Goal: Task Accomplishment & Management: Complete application form

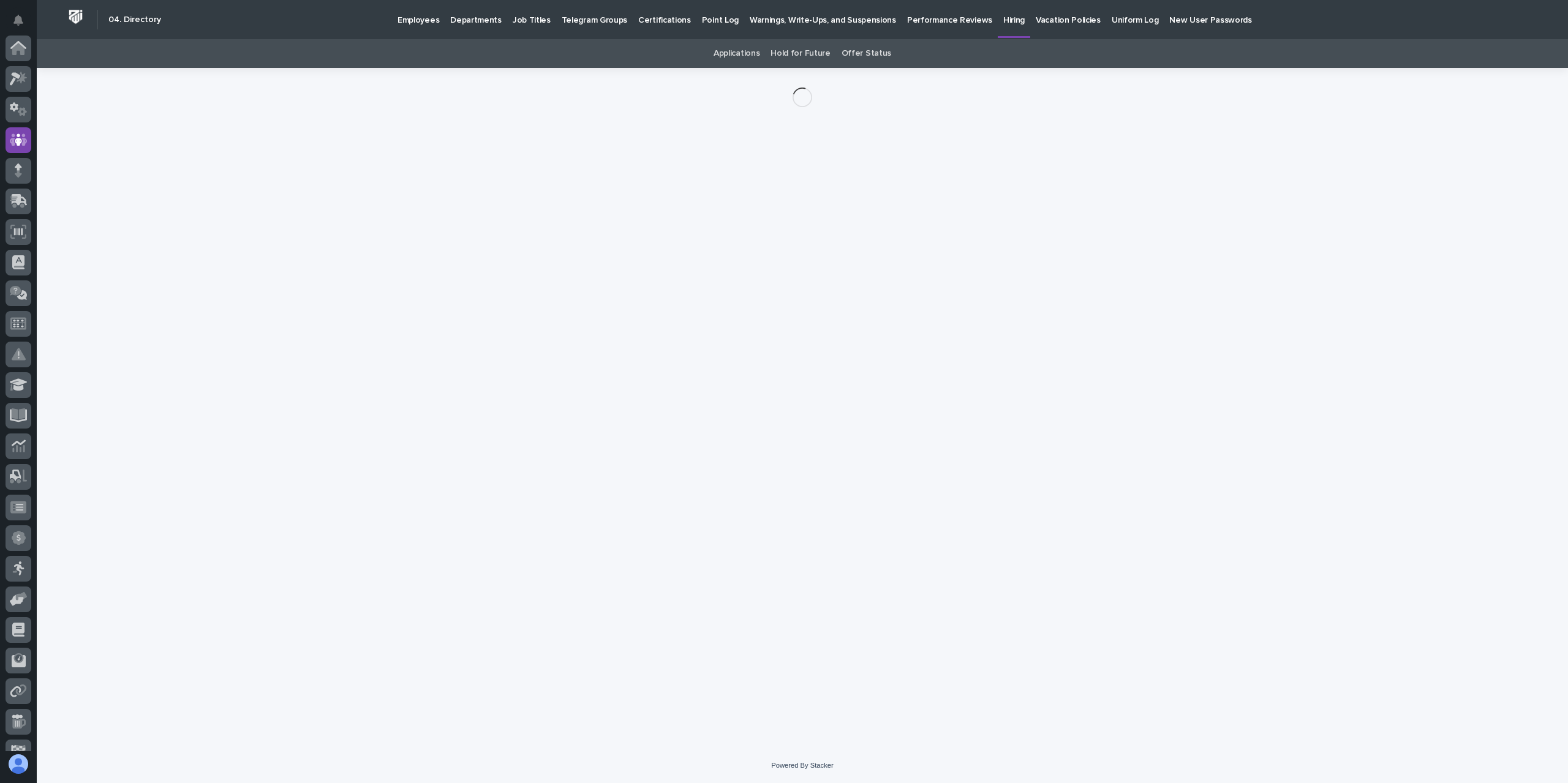
scroll to position [92, 0]
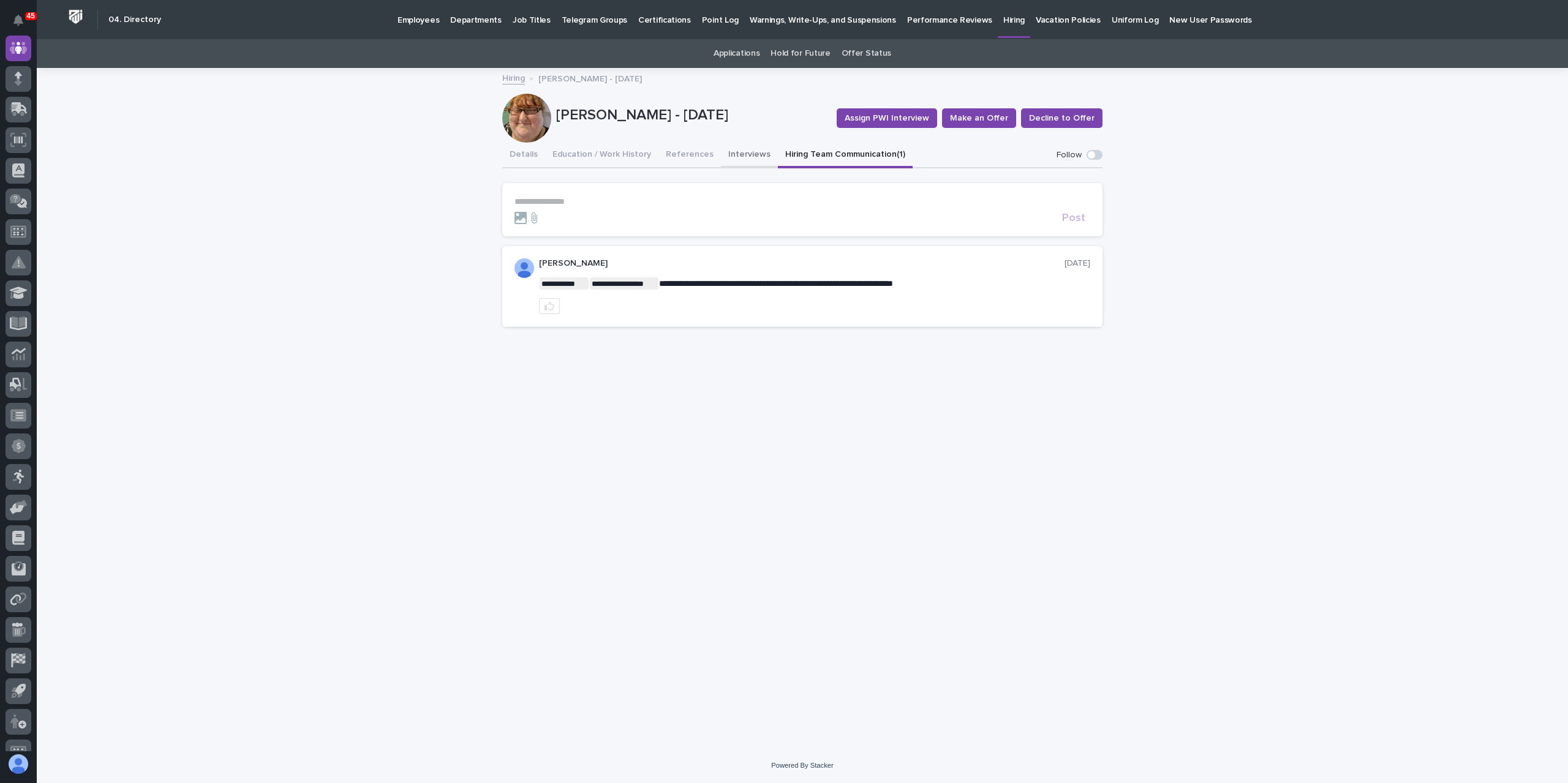
click at [740, 155] on button "Interviews" at bounding box center [749, 155] width 57 height 25
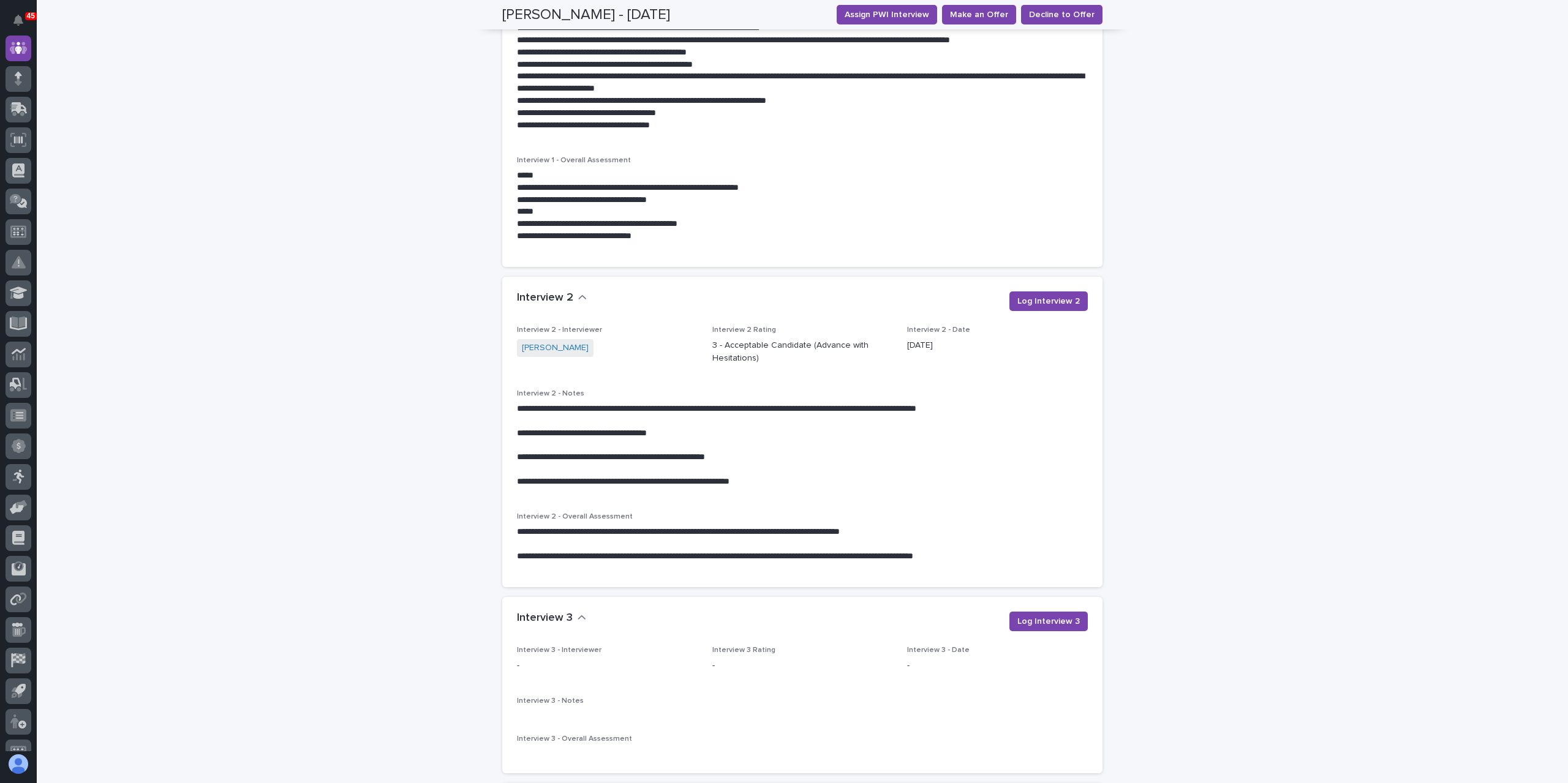
scroll to position [1744, 0]
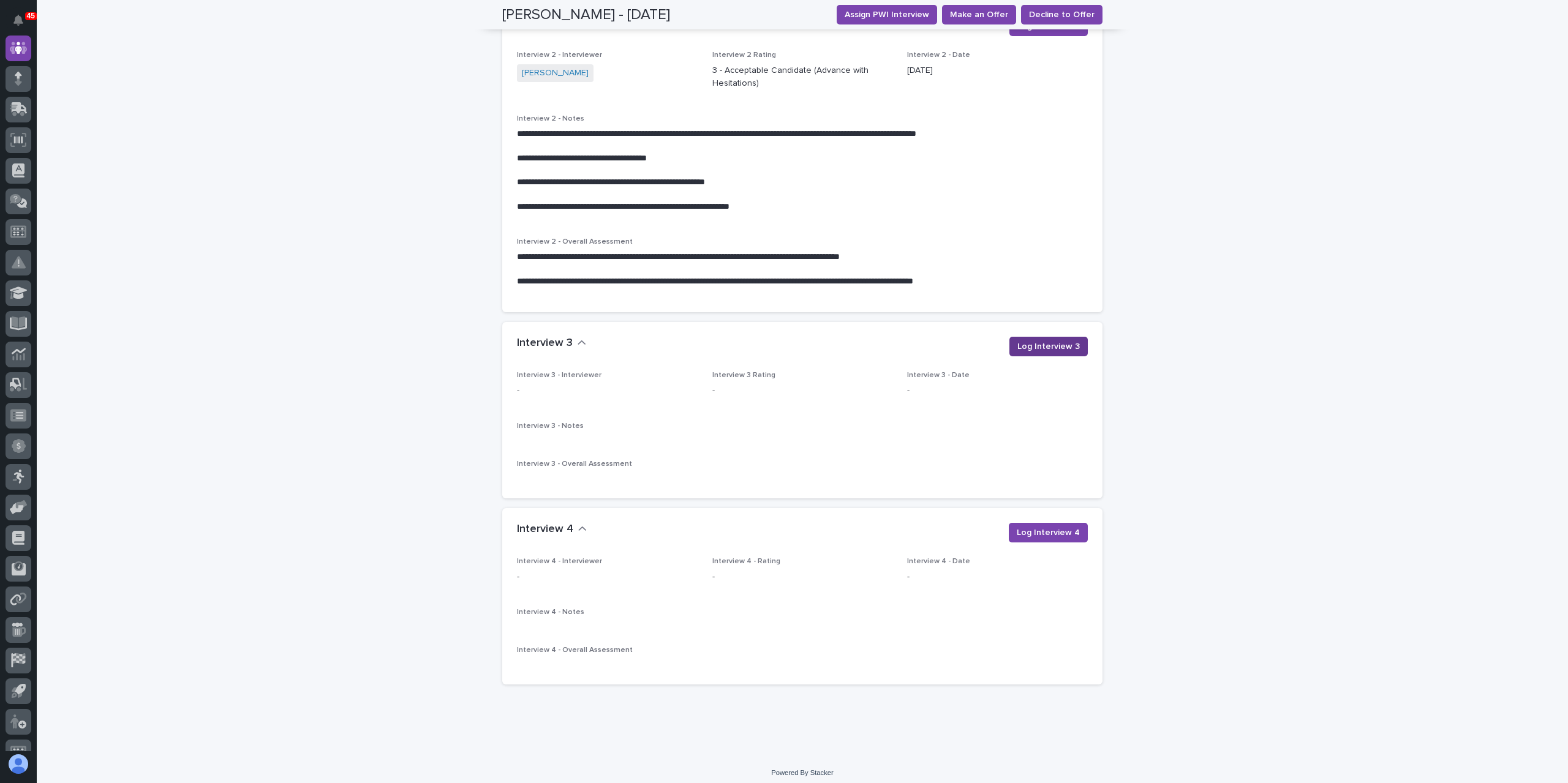
click at [1056, 340] on span "Log Interview 3" at bounding box center [1049, 346] width 62 height 12
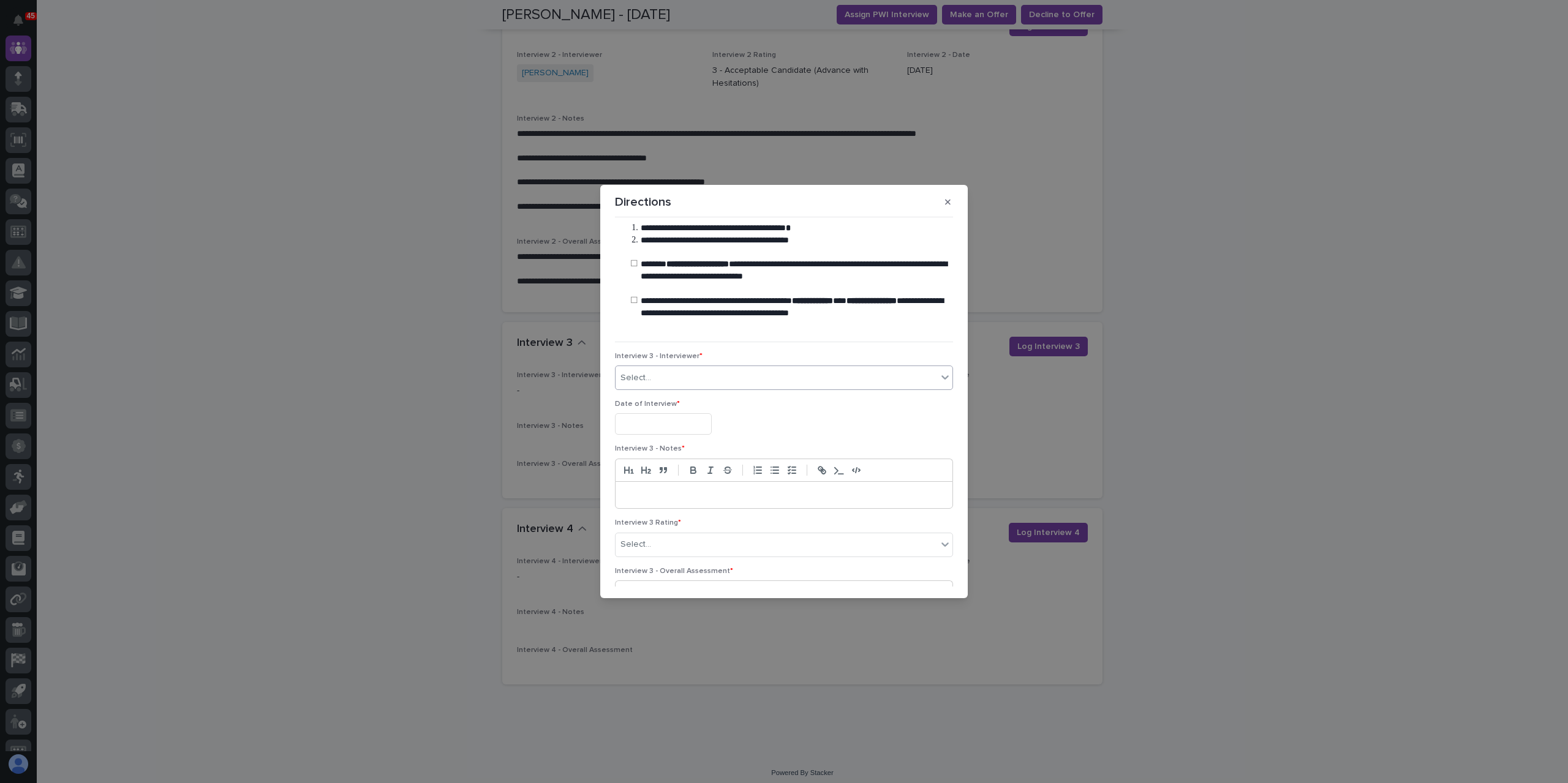
click at [705, 382] on div "Select..." at bounding box center [776, 378] width 321 height 20
type input "***"
click at [716, 400] on div "[PERSON_NAME]" at bounding box center [781, 401] width 331 height 22
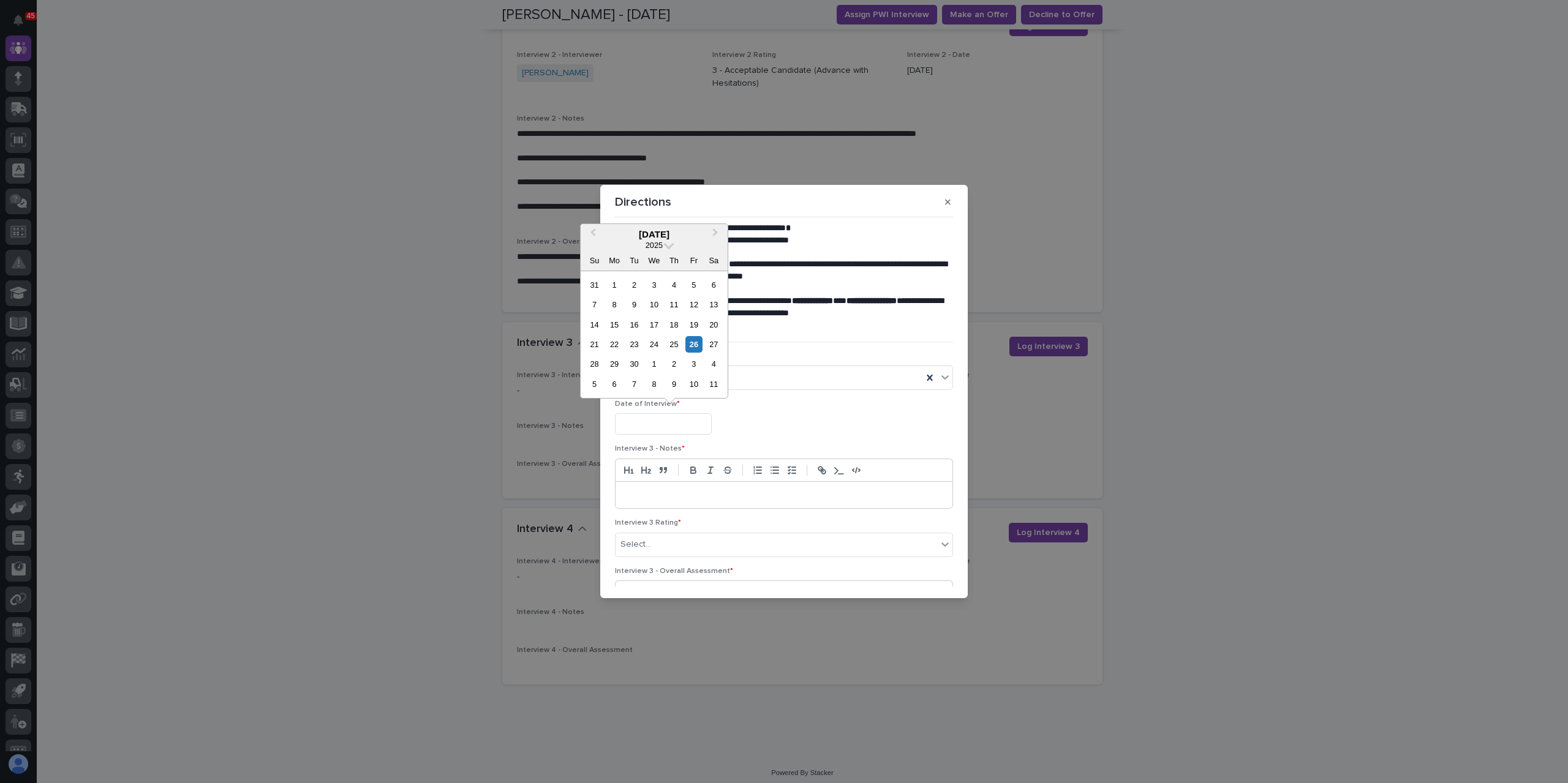
click at [672, 425] on input "text" at bounding box center [664, 424] width 97 height 22
click at [697, 306] on div "12" at bounding box center [693, 305] width 17 height 17
type input "**********"
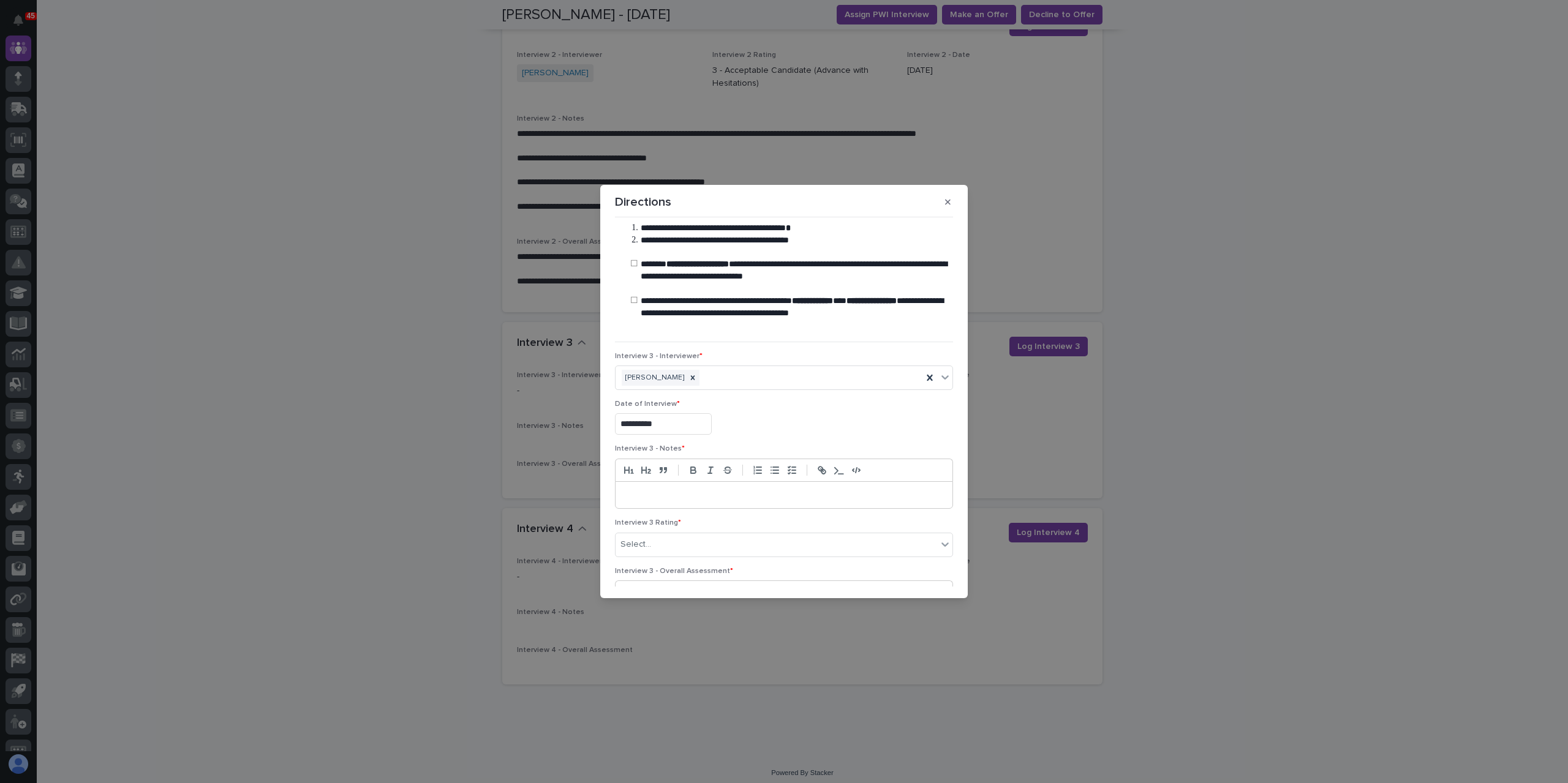
click at [637, 498] on p at bounding box center [784, 495] width 319 height 12
click at [628, 561] on div "Select..." at bounding box center [635, 557] width 31 height 13
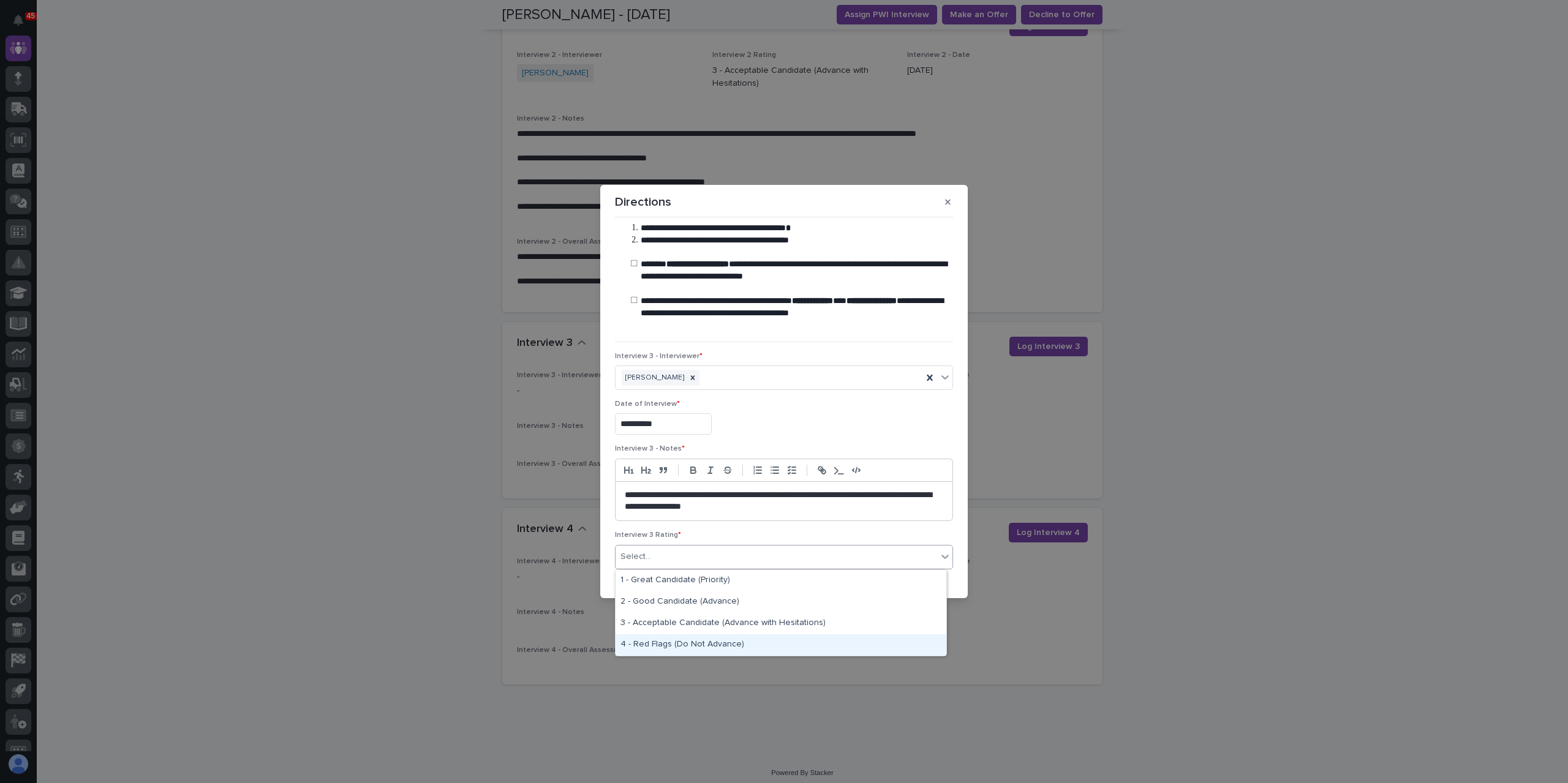
click at [685, 650] on div "4 - Red Flags (Do Not Advance)" at bounding box center [781, 645] width 331 height 22
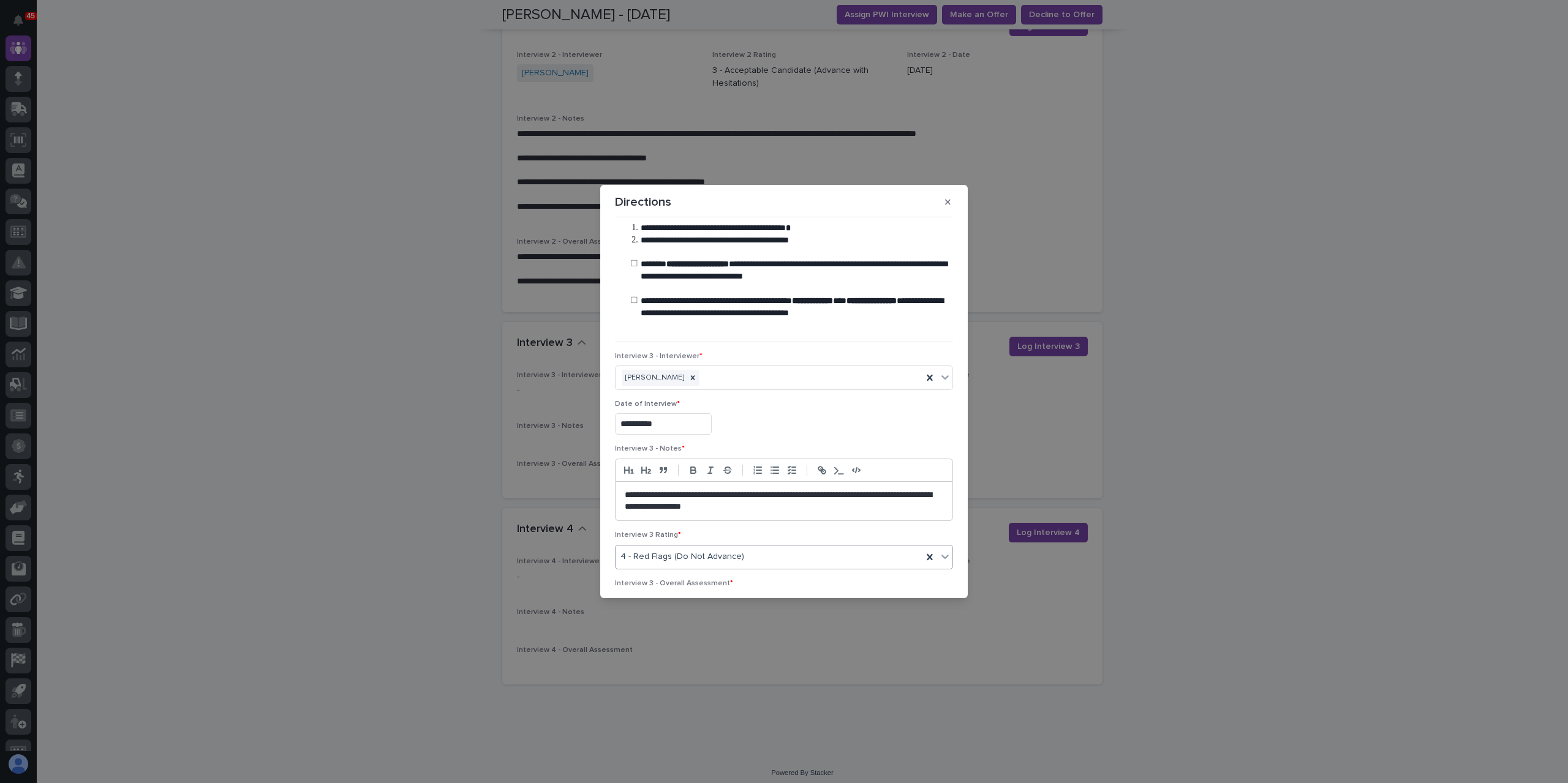
scroll to position [173, 0]
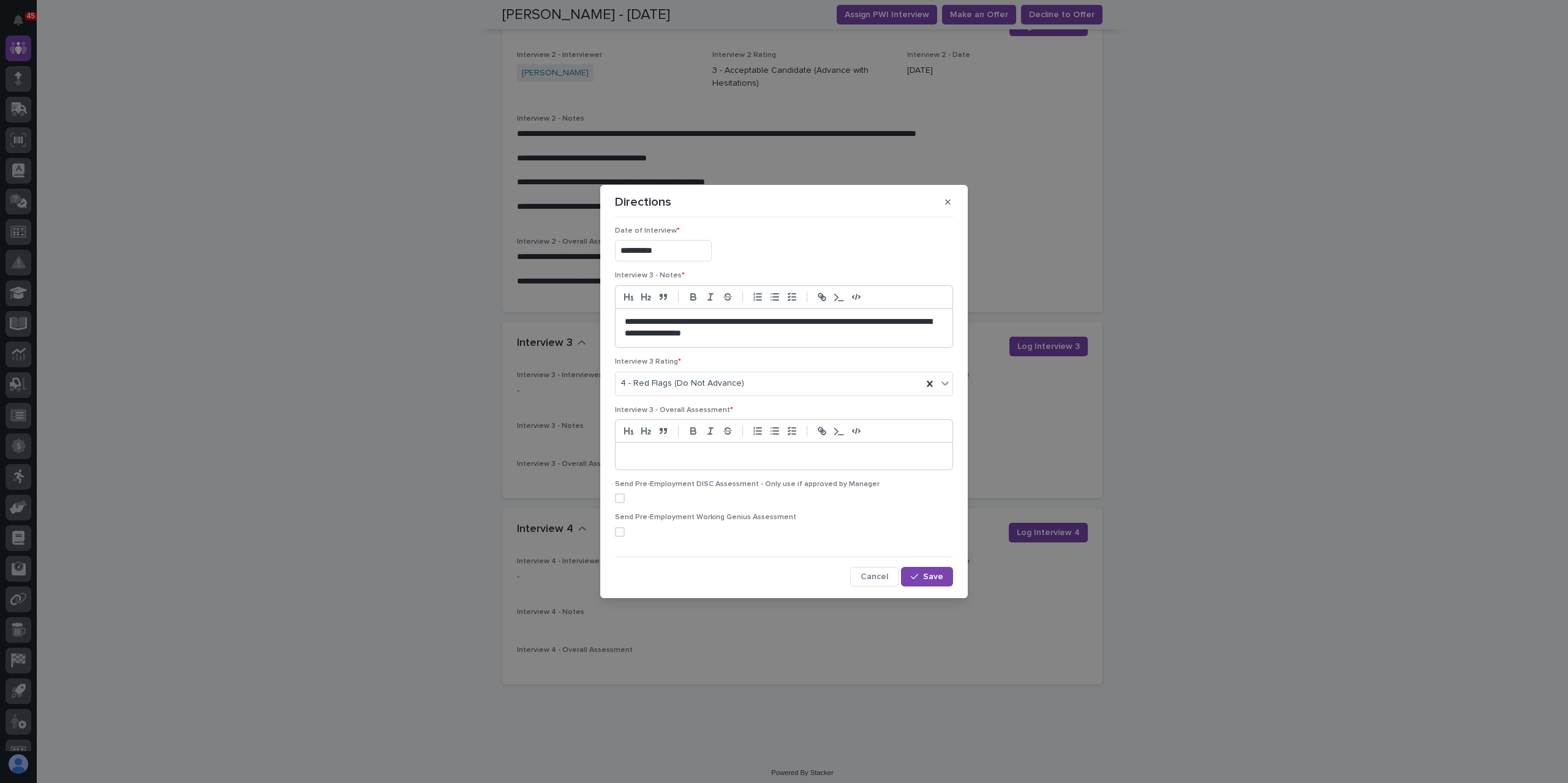
click at [681, 461] on p at bounding box center [784, 456] width 319 height 12
click at [923, 573] on span "Save" at bounding box center [933, 576] width 20 height 8
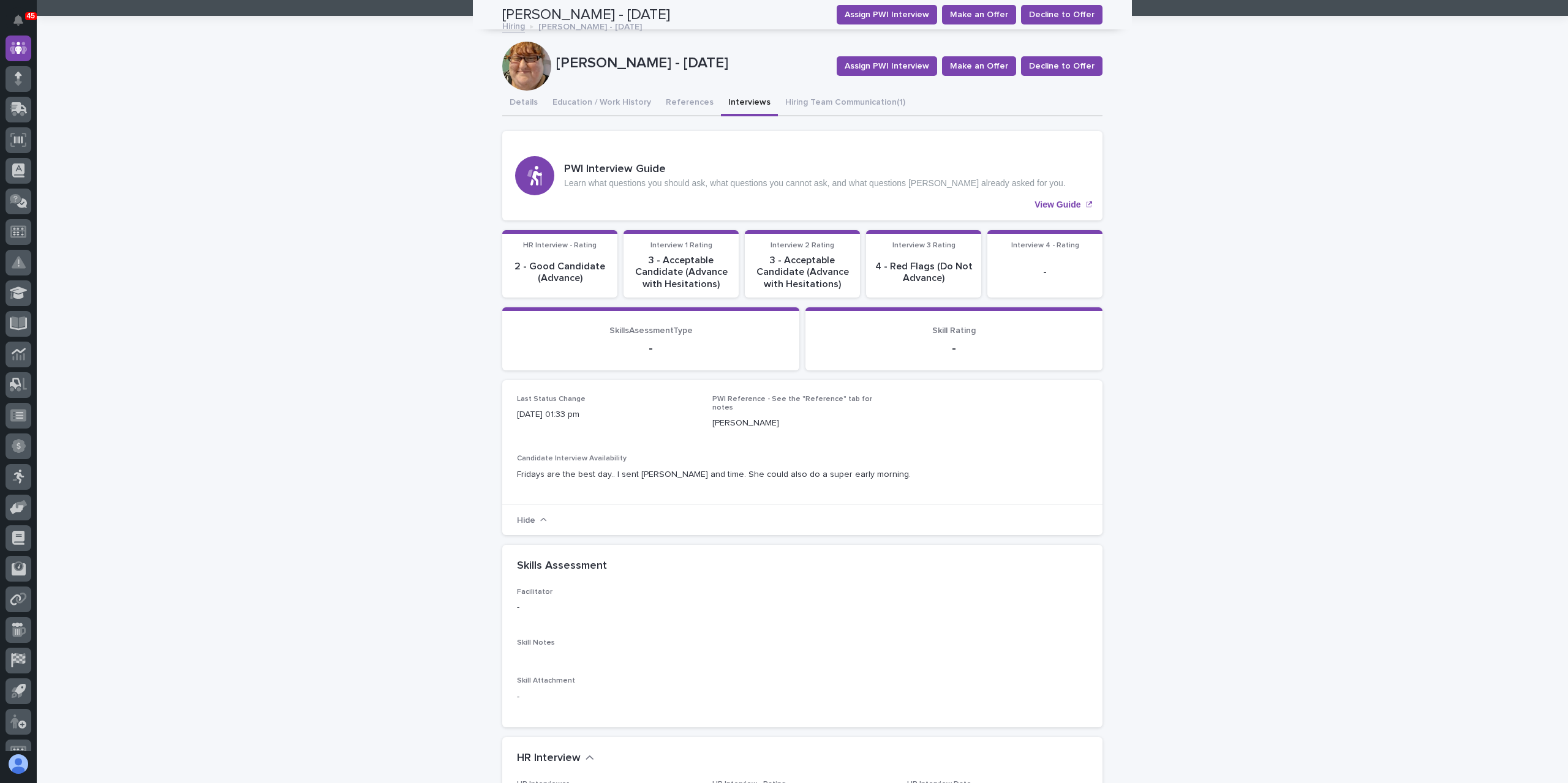
scroll to position [0, 0]
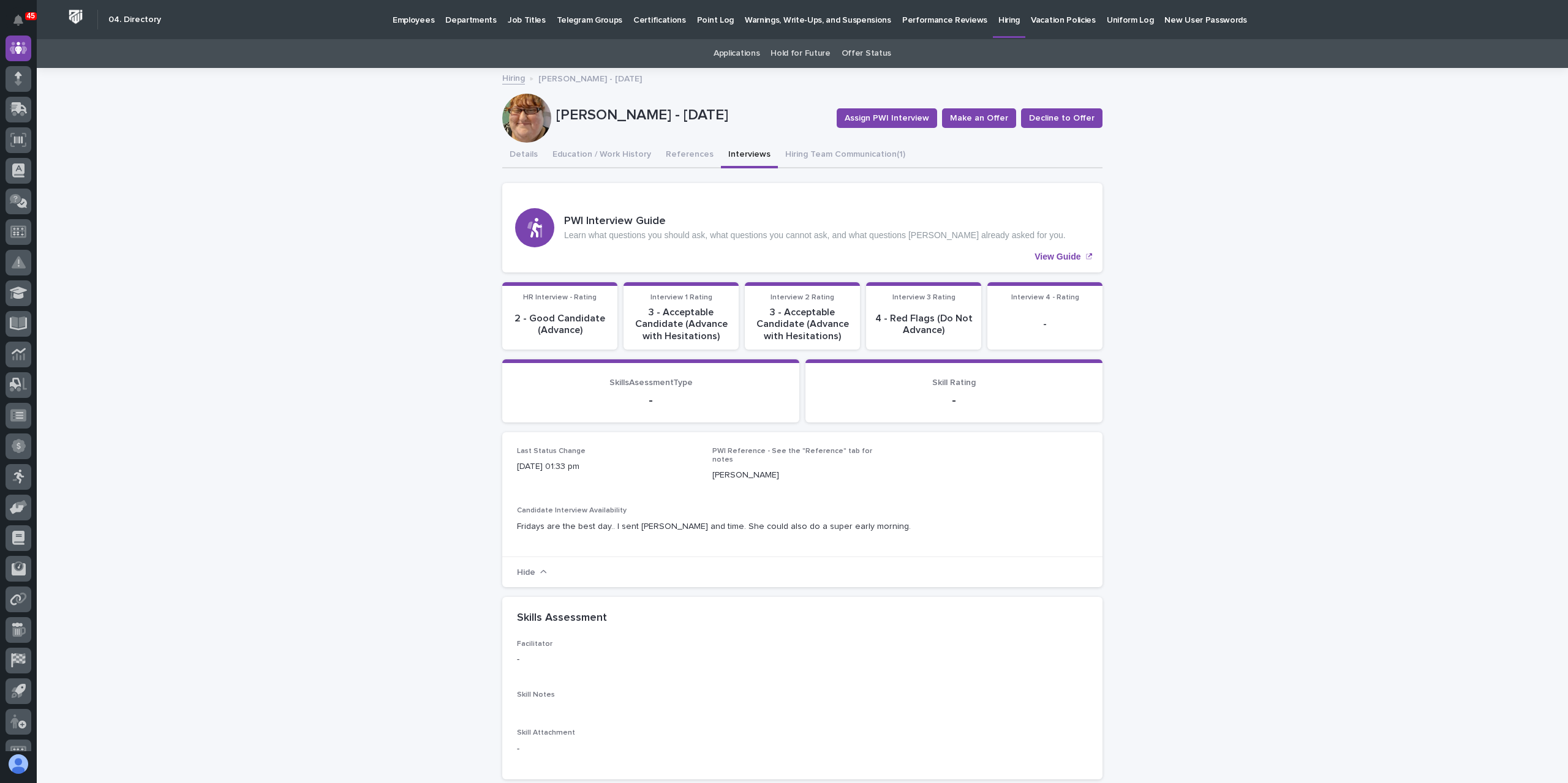
click at [504, 79] on link "Hiring" at bounding box center [514, 78] width 23 height 14
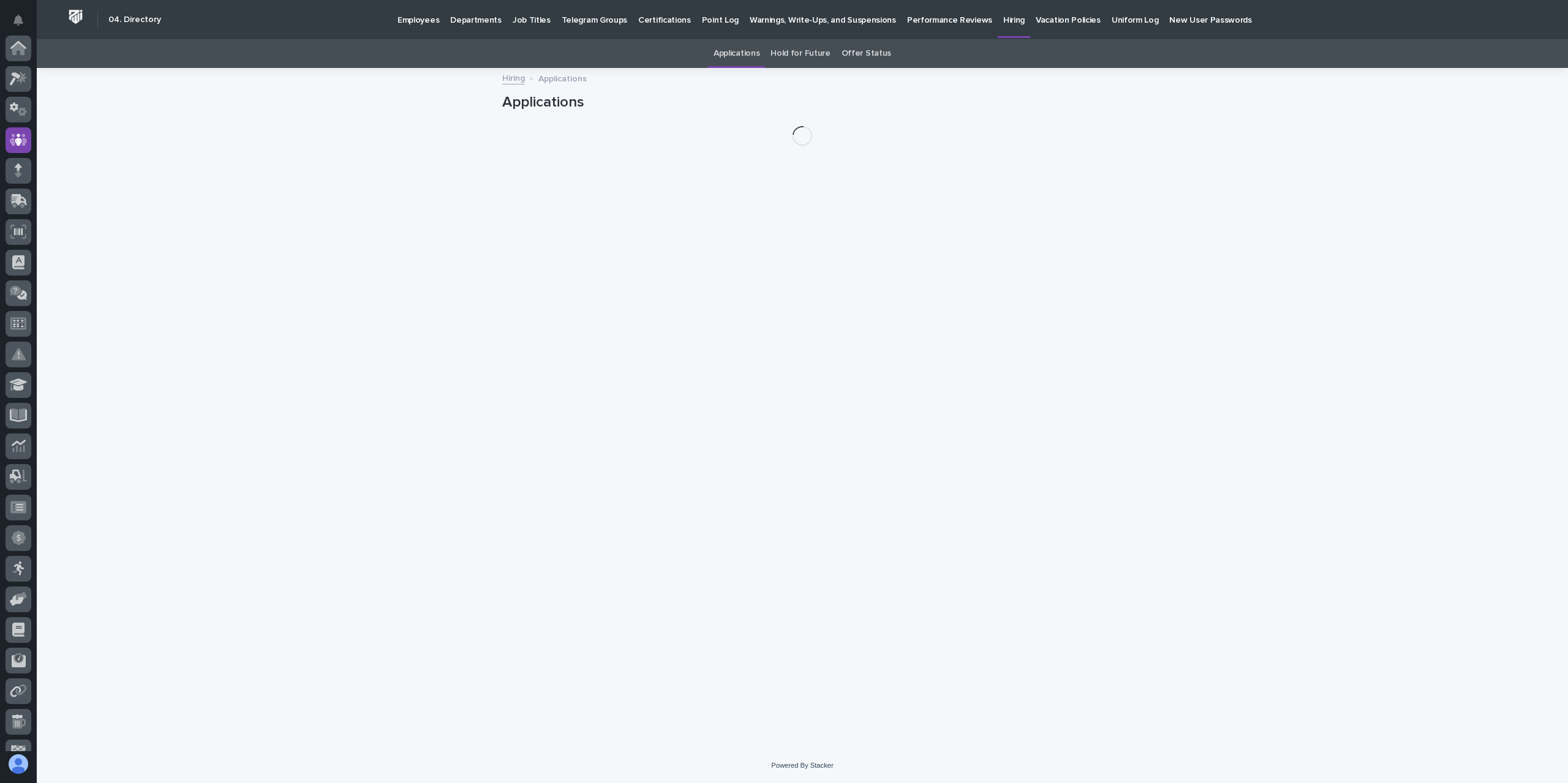
scroll to position [92, 0]
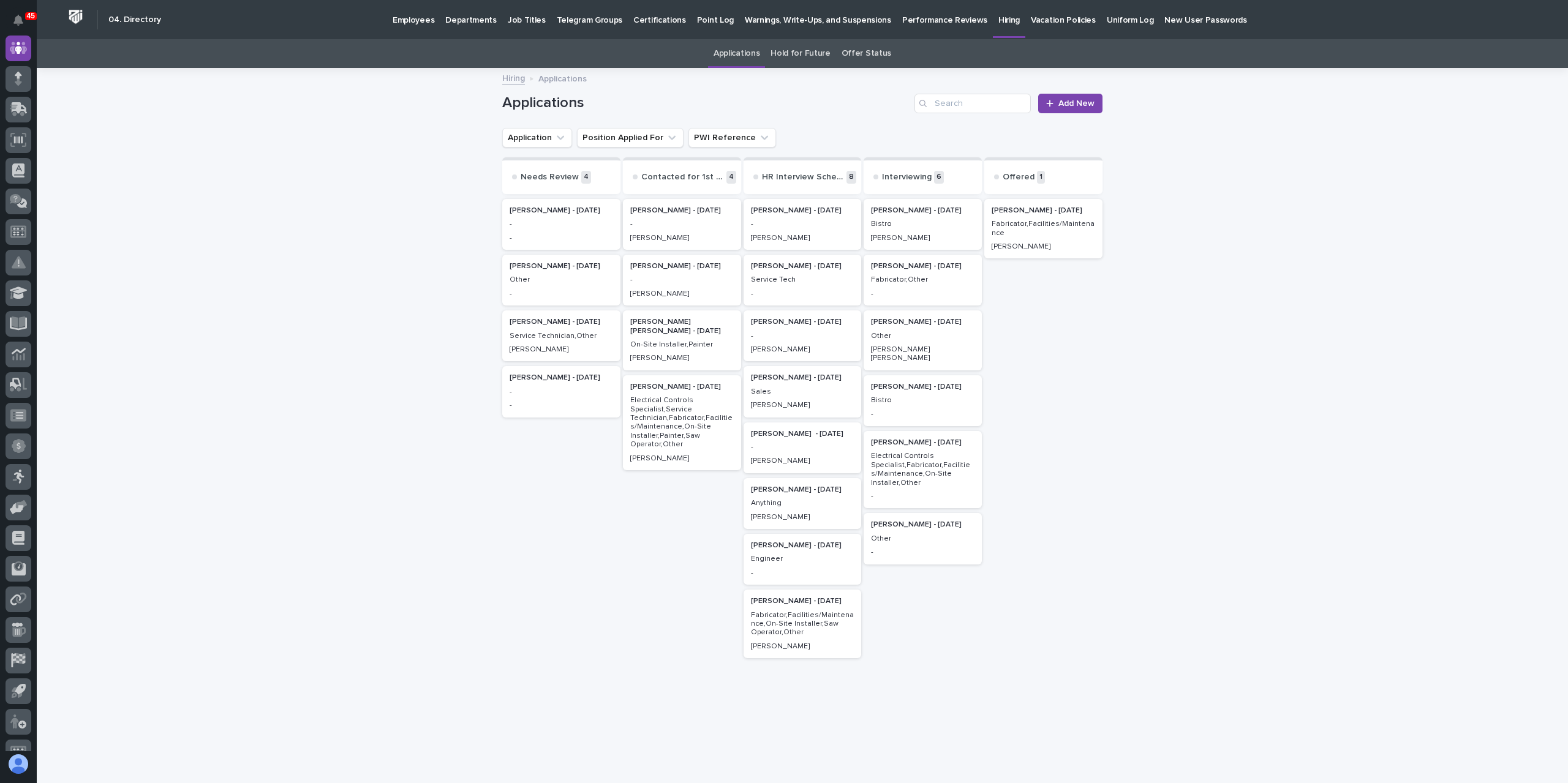
click at [914, 398] on div "[PERSON_NAME] - [DATE] Bistro -" at bounding box center [922, 401] width 118 height 51
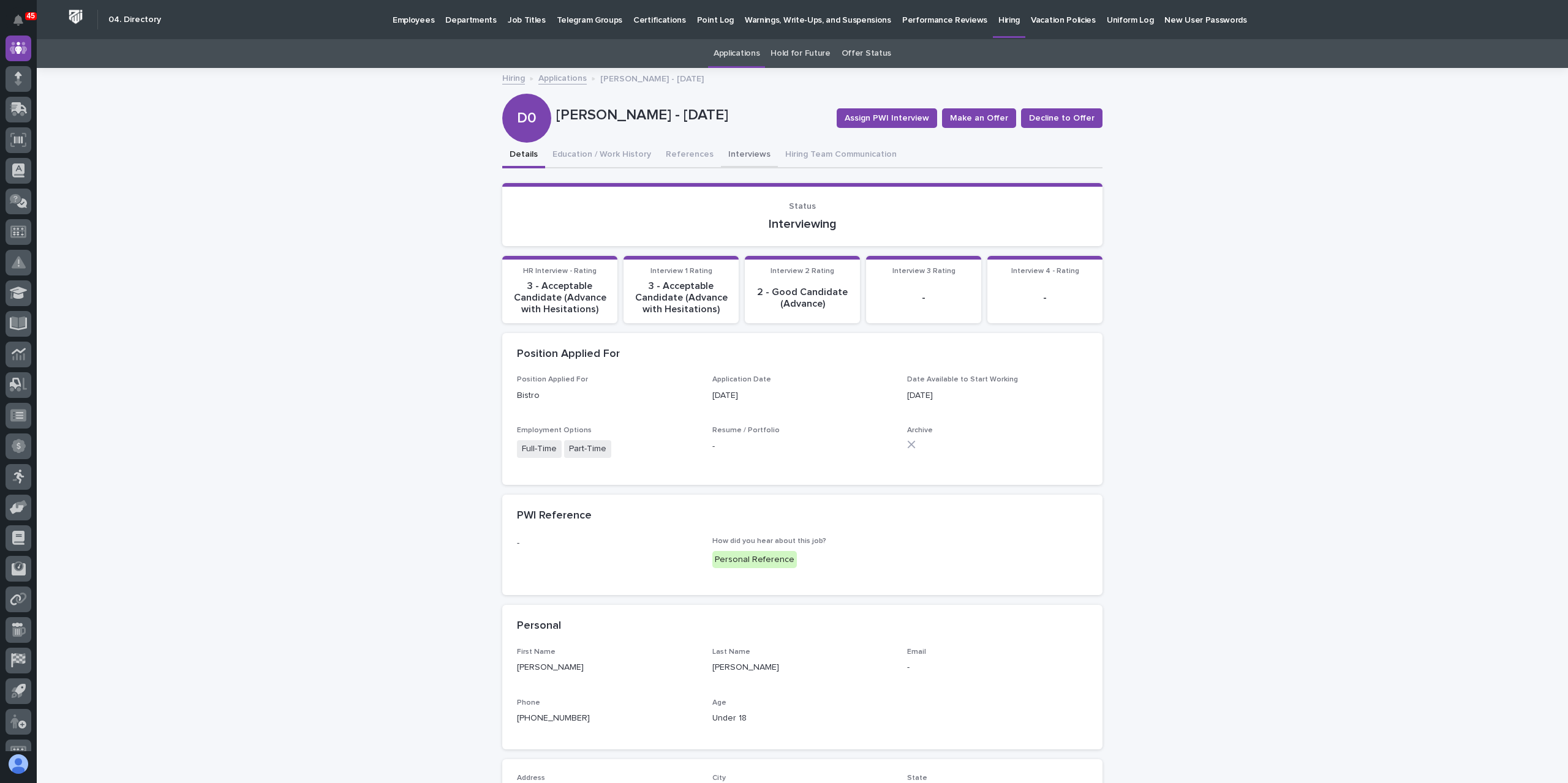
click at [731, 150] on button "Interviews" at bounding box center [749, 155] width 57 height 25
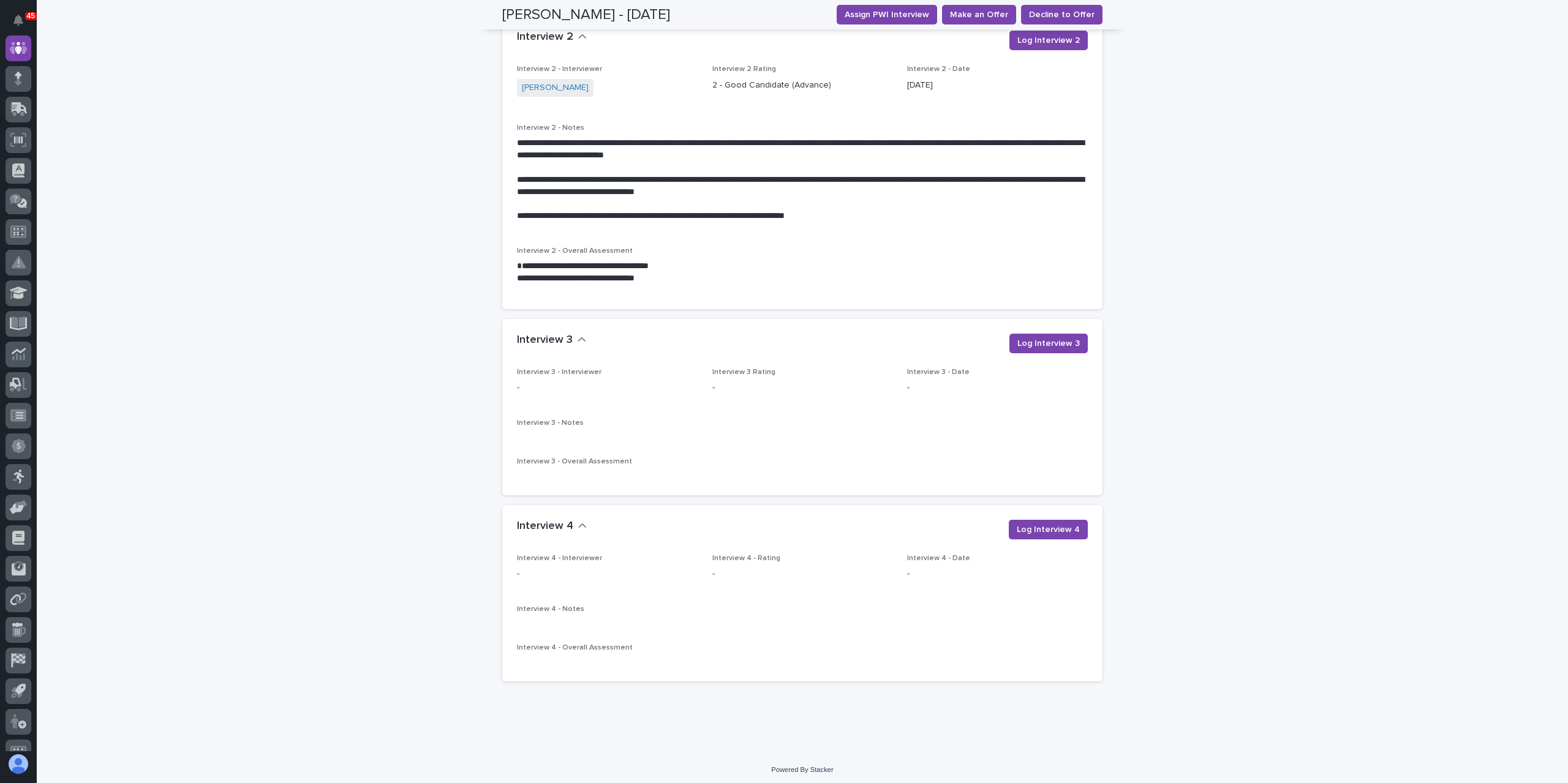
scroll to position [1525, 0]
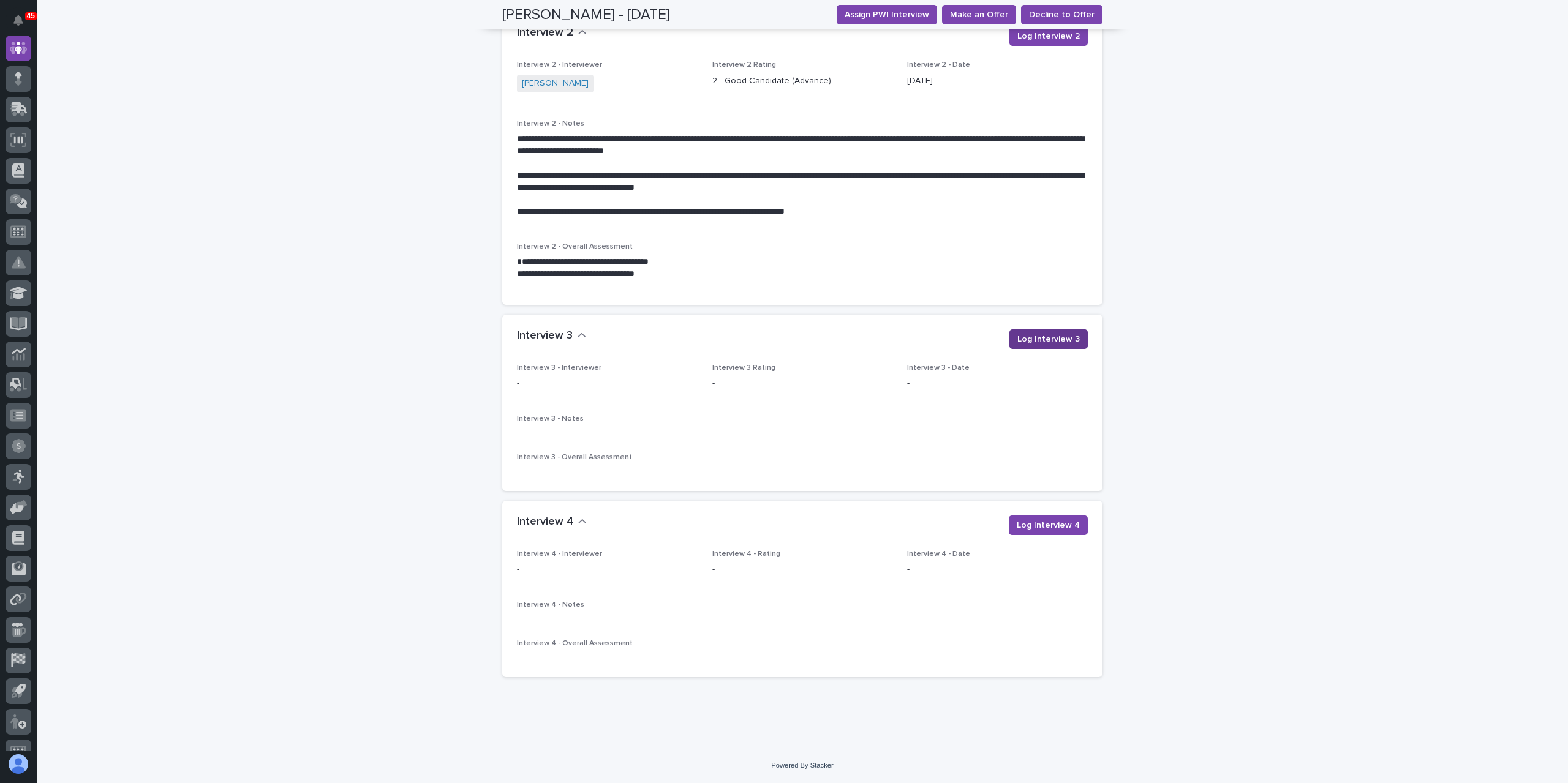
click at [1034, 344] on span "Log Interview 3" at bounding box center [1049, 339] width 62 height 12
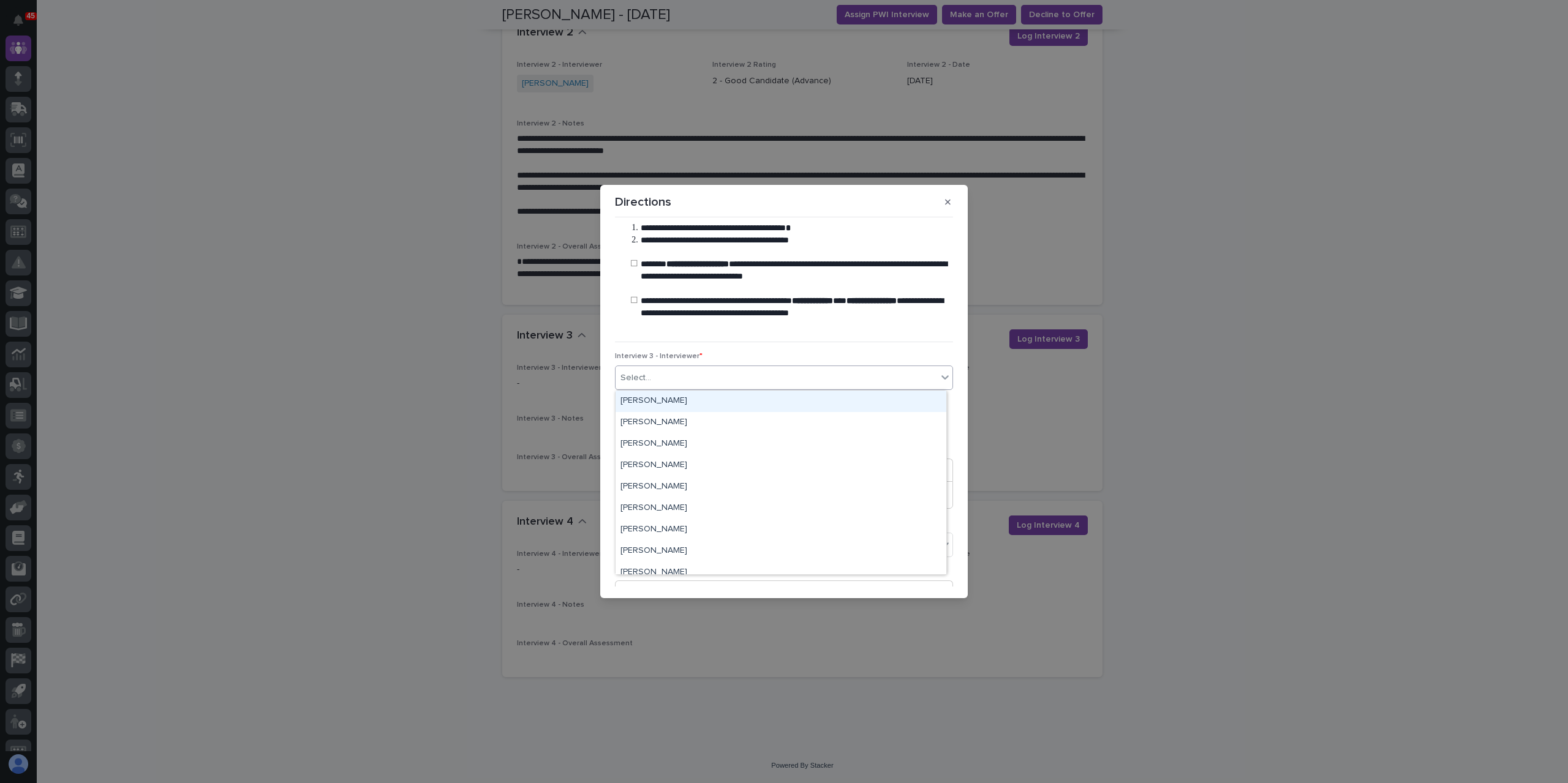
click at [763, 379] on div "Select..." at bounding box center [776, 378] width 321 height 20
click at [714, 377] on div "Select..." at bounding box center [776, 378] width 321 height 20
type input "****"
click at [719, 401] on div "[PERSON_NAME]" at bounding box center [781, 401] width 331 height 22
click at [704, 424] on input "text" at bounding box center [664, 424] width 97 height 22
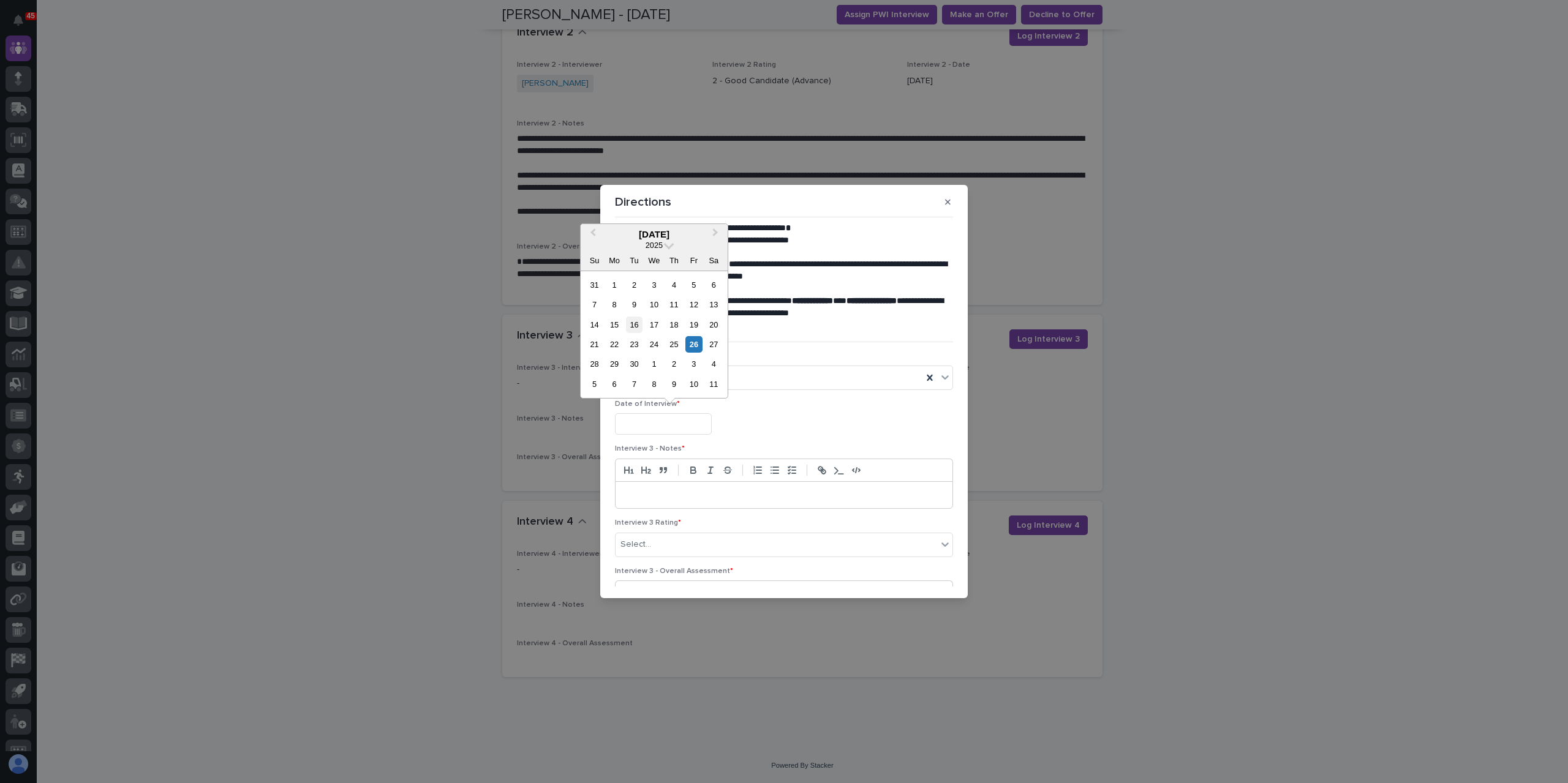
click at [635, 324] on div "16" at bounding box center [634, 325] width 17 height 17
type input "**********"
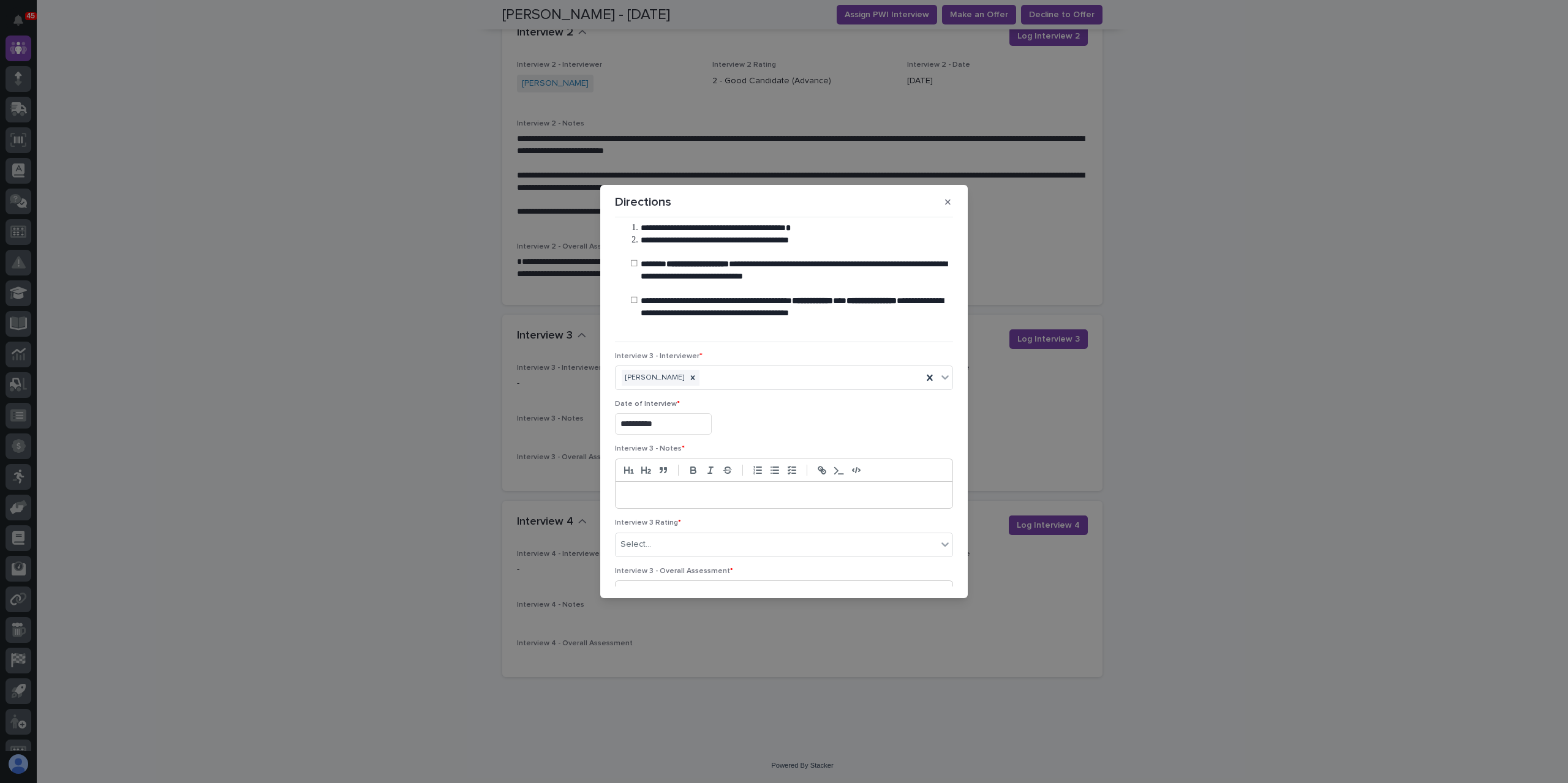
click at [651, 497] on p at bounding box center [784, 495] width 319 height 12
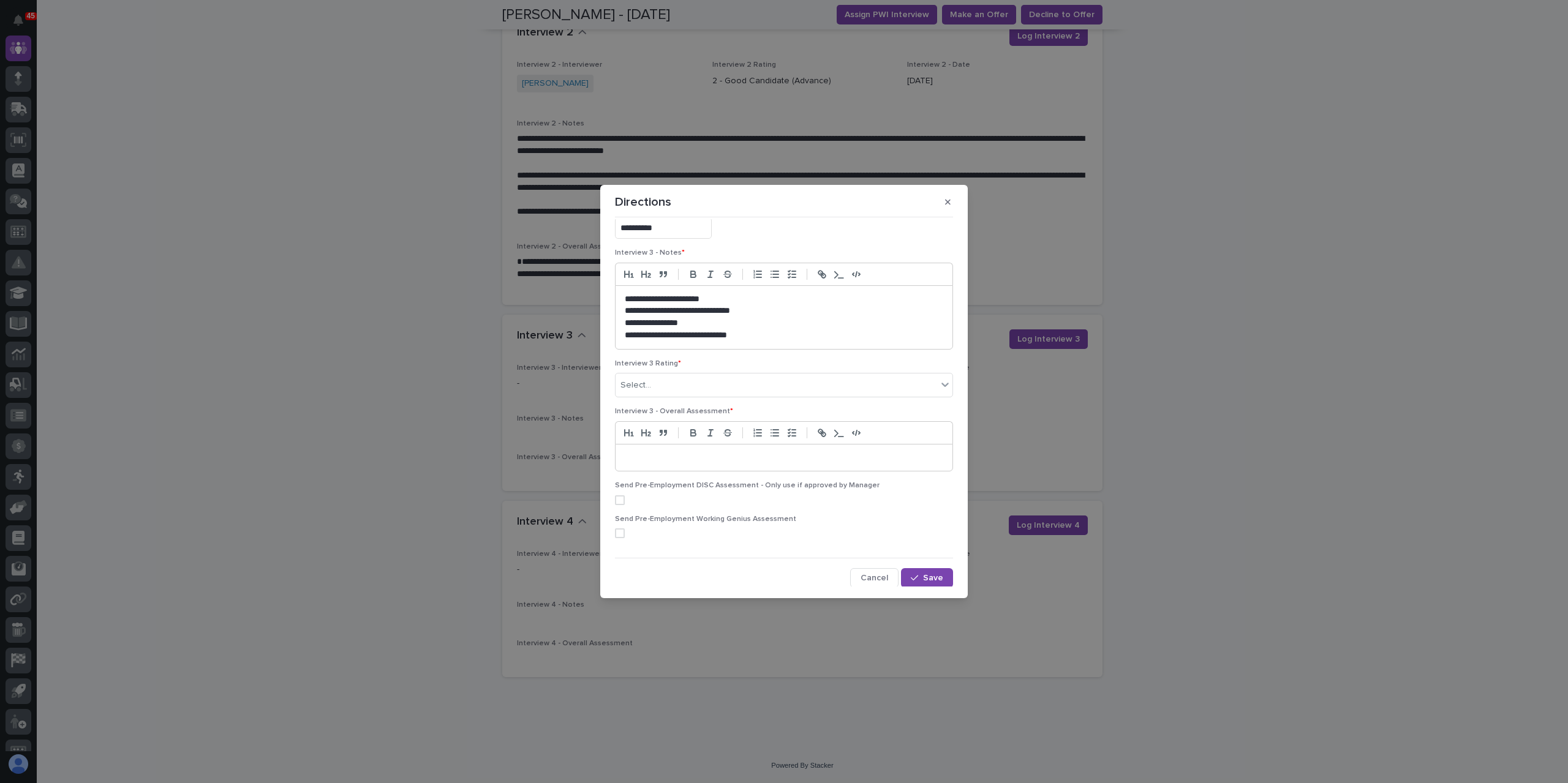
scroll to position [198, 0]
click at [660, 380] on div "Select..." at bounding box center [776, 384] width 321 height 20
click at [664, 428] on div "2 - Good Candidate (Advance)" at bounding box center [781, 429] width 331 height 22
click at [657, 452] on p at bounding box center [784, 456] width 319 height 12
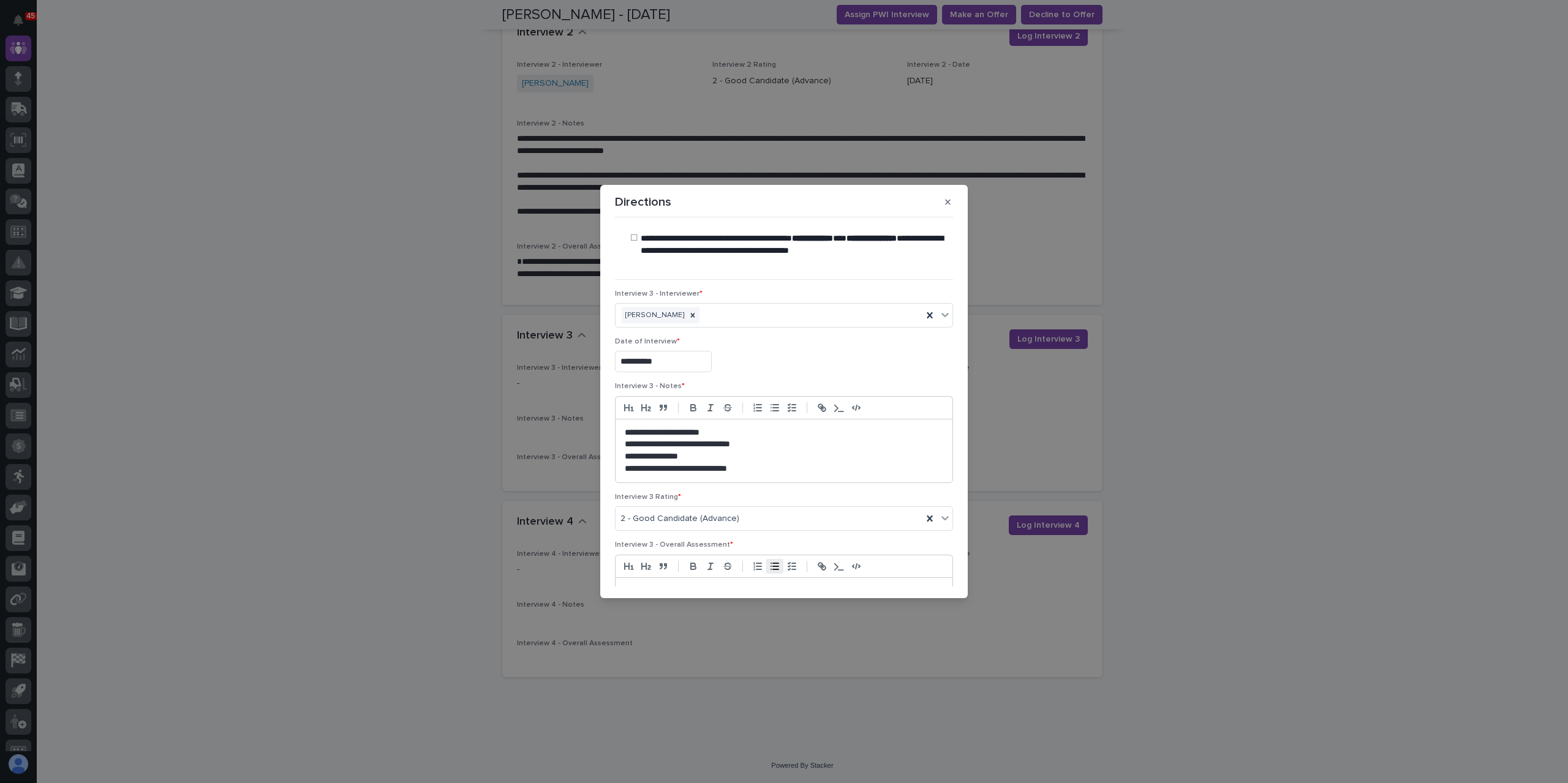
scroll to position [183, 0]
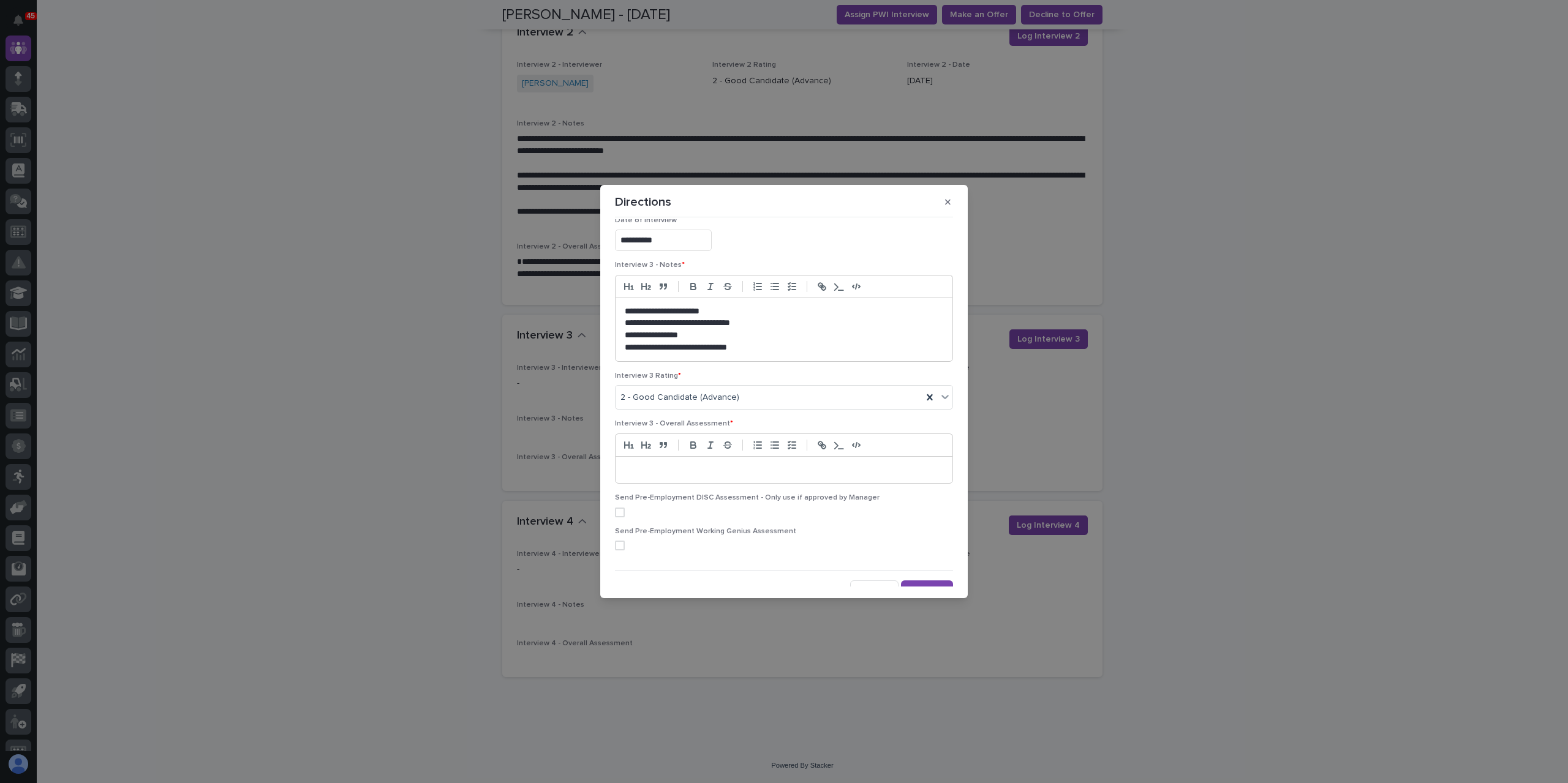
click at [786, 345] on p "**********" at bounding box center [781, 347] width 312 height 12
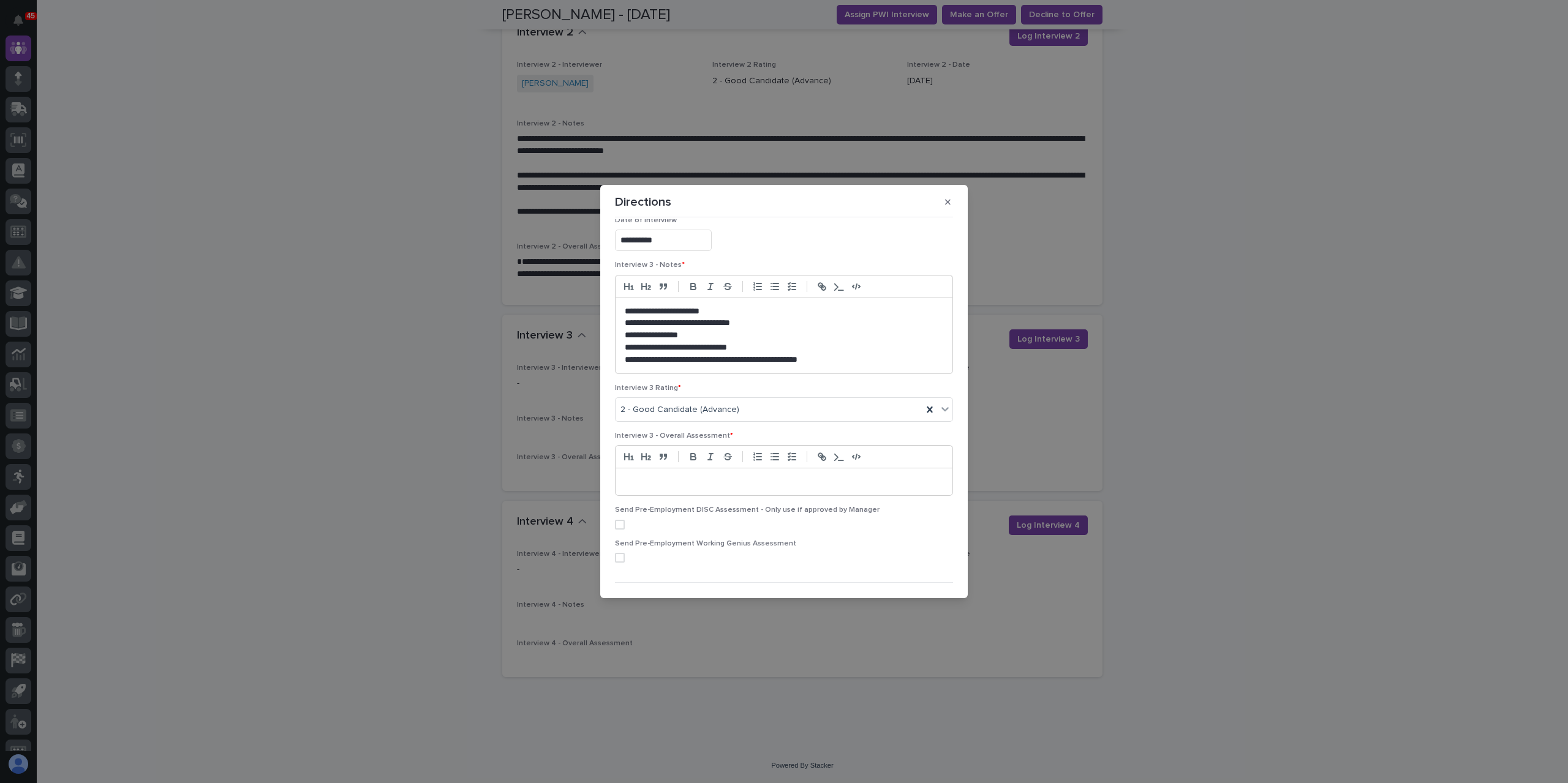
click at [659, 480] on p at bounding box center [781, 482] width 312 height 12
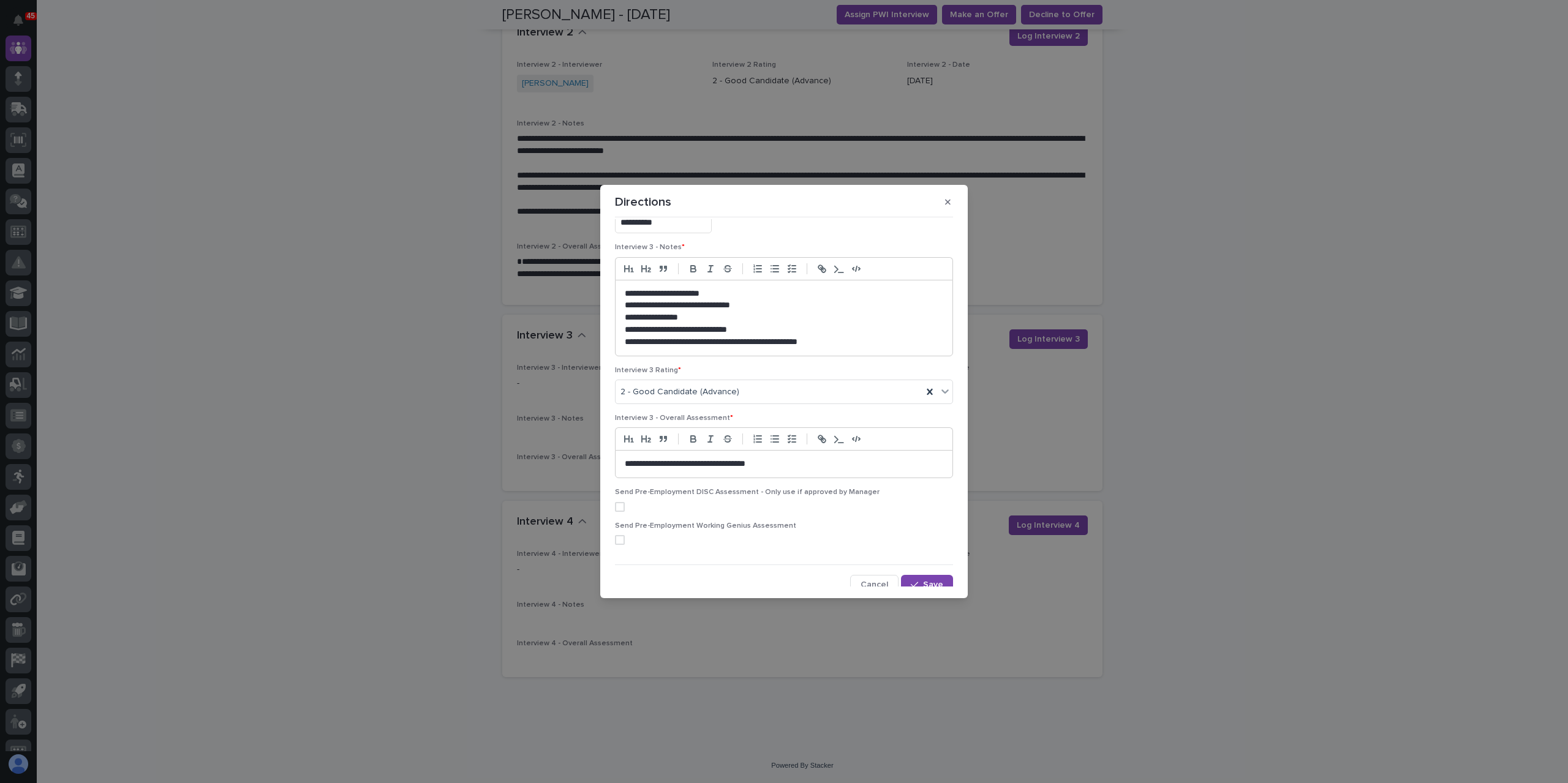
scroll to position [210, 0]
click at [921, 582] on button "Save" at bounding box center [927, 577] width 52 height 20
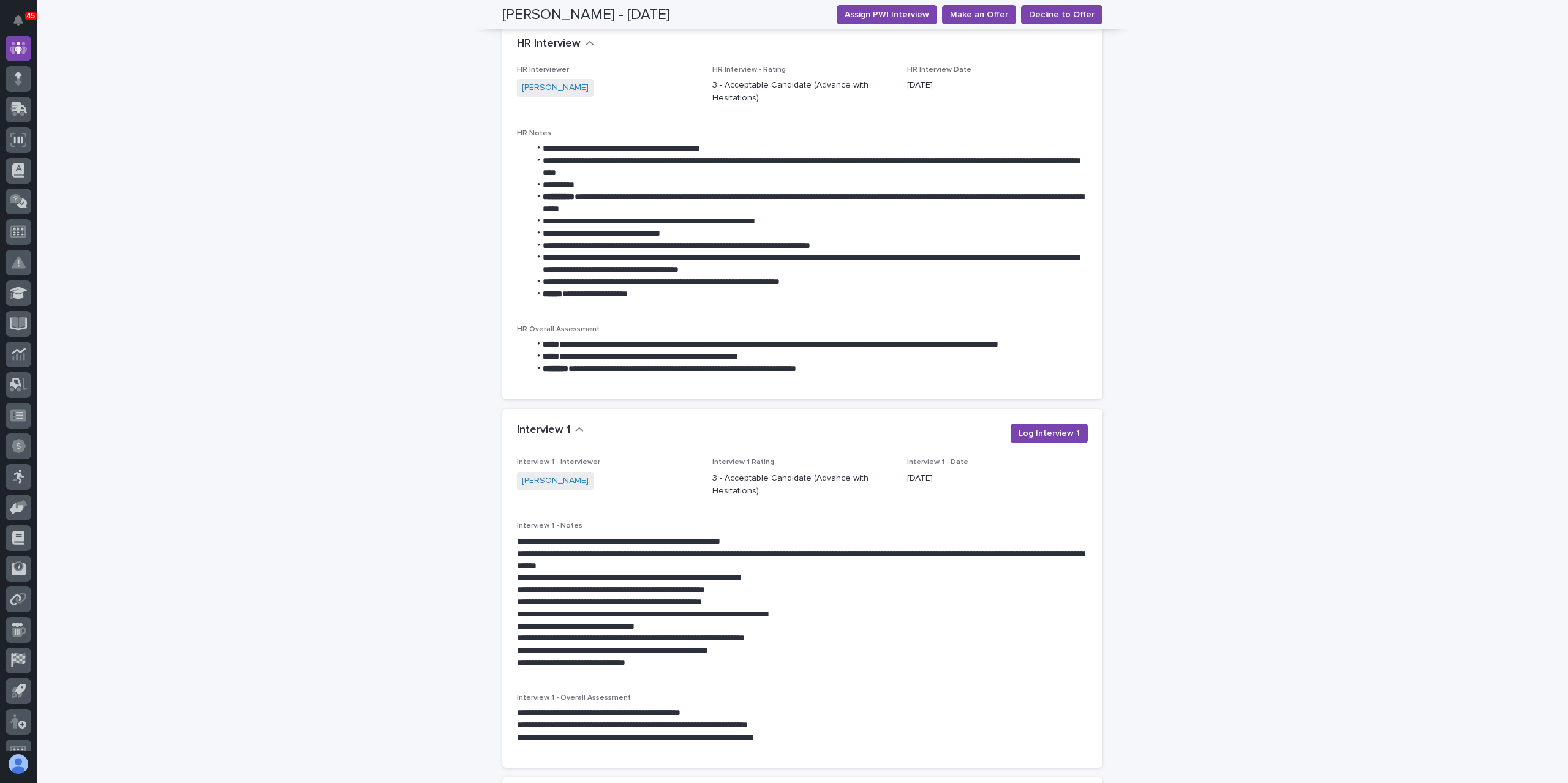
scroll to position [607, 0]
